Goal: Find contact information: Find contact information

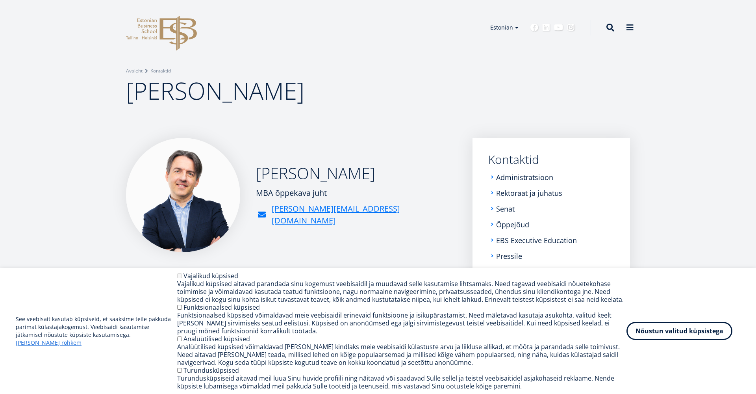
click at [174, 189] on img at bounding box center [183, 195] width 114 height 114
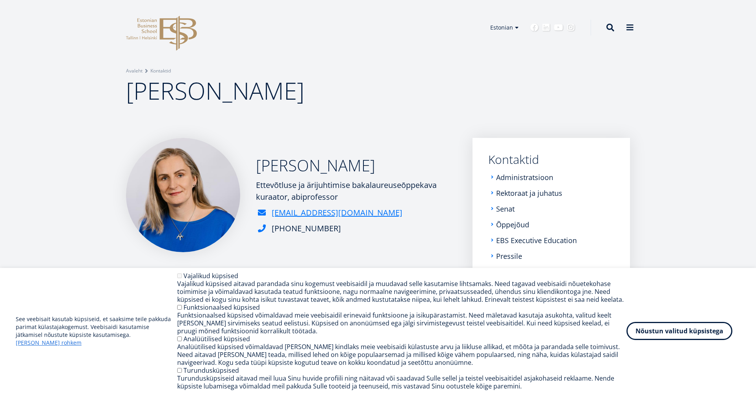
click at [181, 213] on img at bounding box center [183, 195] width 114 height 114
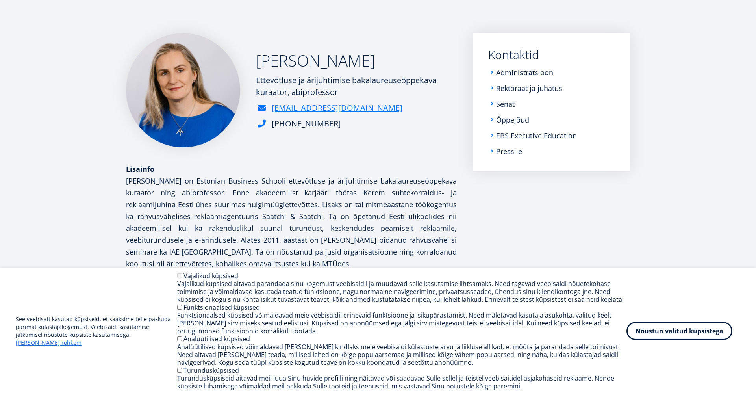
scroll to position [59, 0]
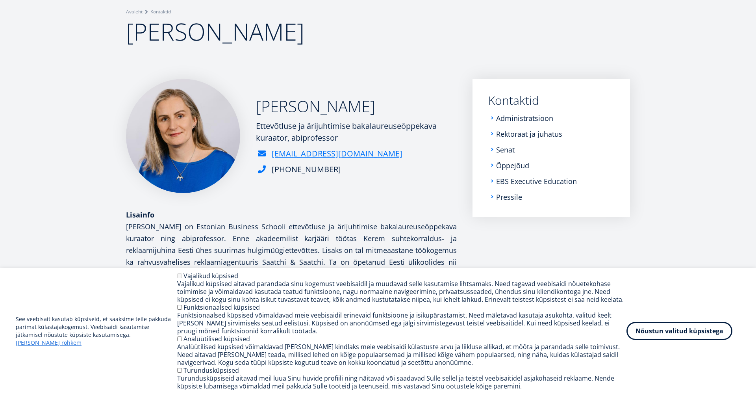
drag, startPoint x: 168, startPoint y: 147, endPoint x: 182, endPoint y: 174, distance: 30.1
click at [182, 174] on img at bounding box center [183, 136] width 114 height 114
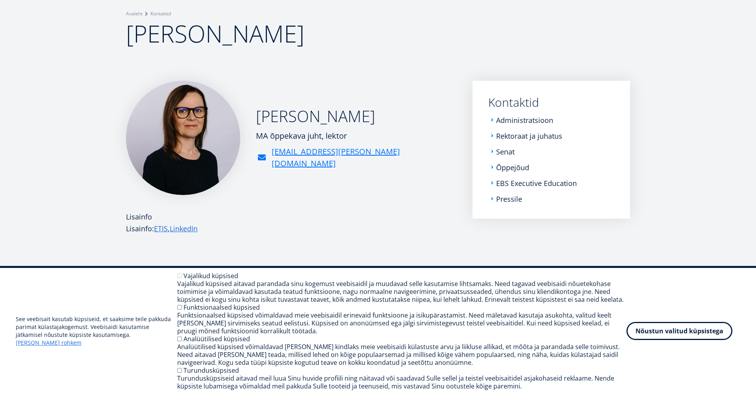
scroll to position [48, 0]
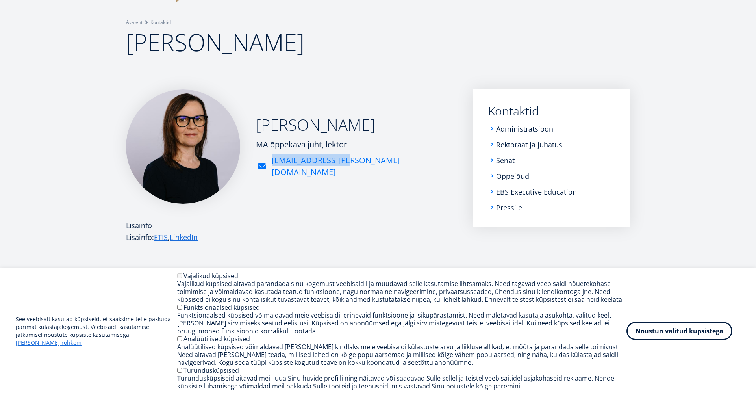
drag, startPoint x: 363, startPoint y: 165, endPoint x: 273, endPoint y: 163, distance: 89.4
click at [273, 163] on div "[PERSON_NAME] MA õppekava juht, lektor [EMAIL_ADDRESS][PERSON_NAME][DOMAIN_NAME]" at bounding box center [291, 146] width 331 height 114
copy link "[EMAIL_ADDRESS][PERSON_NAME][DOMAIN_NAME]"
